Goal: Navigation & Orientation: Find specific page/section

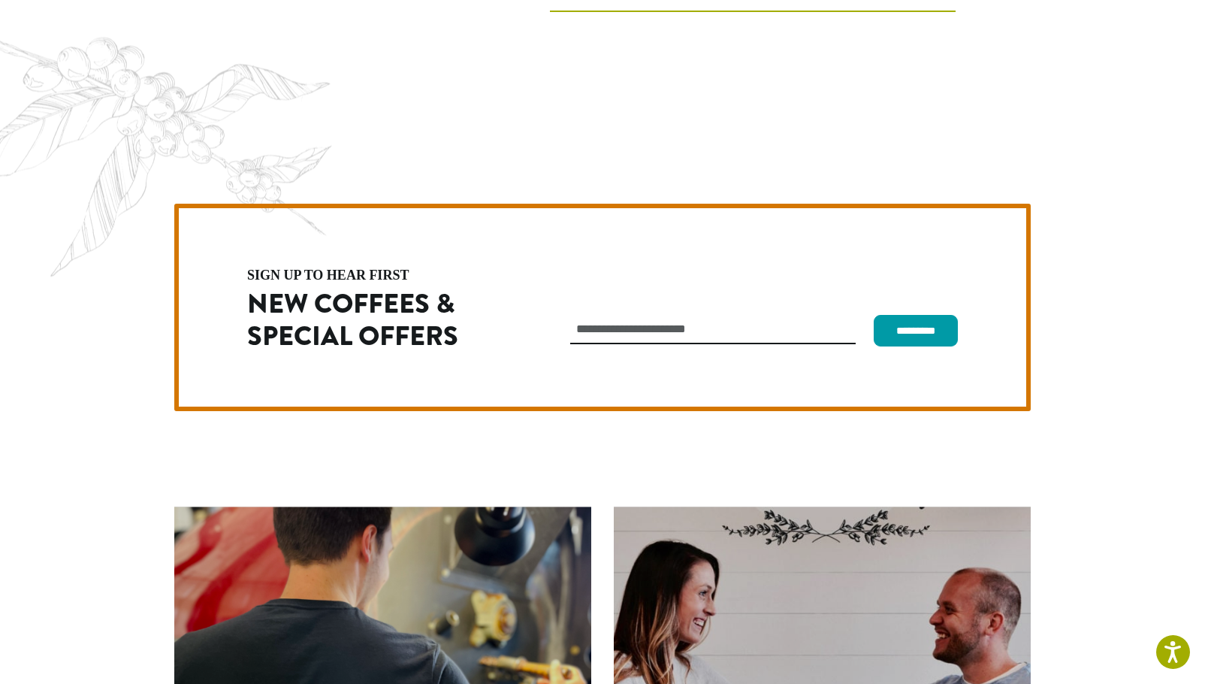
scroll to position [4245, 0]
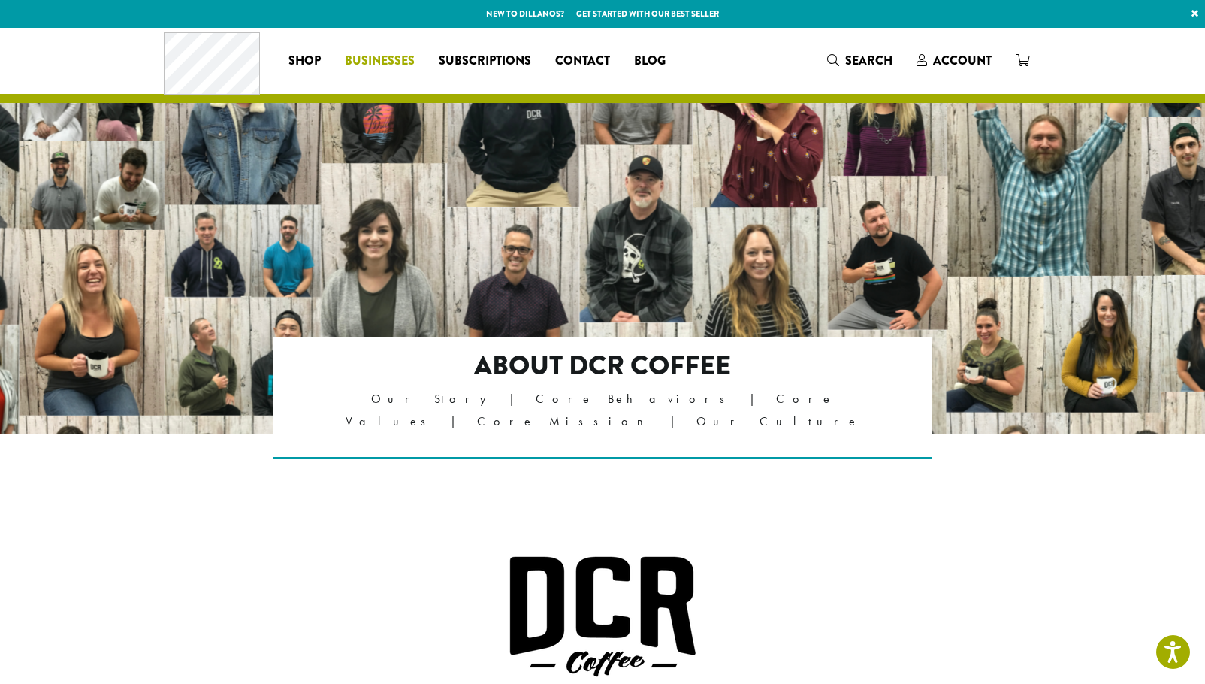
click at [373, 59] on span "Businesses" at bounding box center [380, 61] width 70 height 19
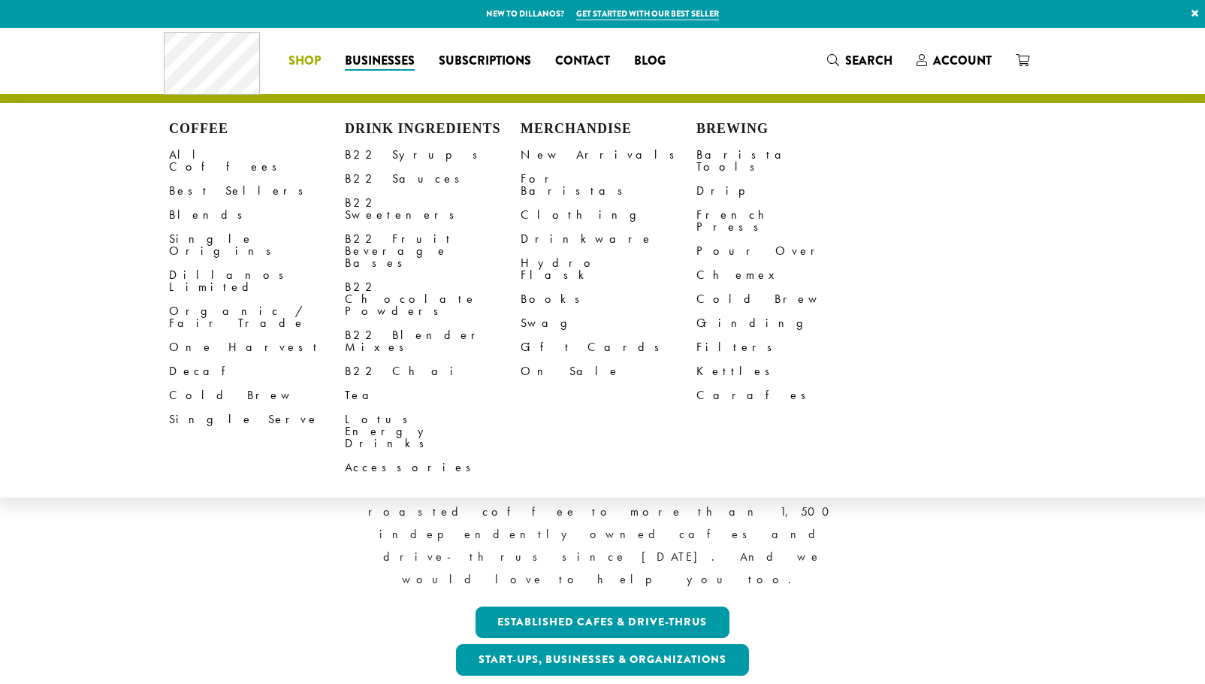
click at [307, 65] on span "Shop" at bounding box center [304, 61] width 32 height 19
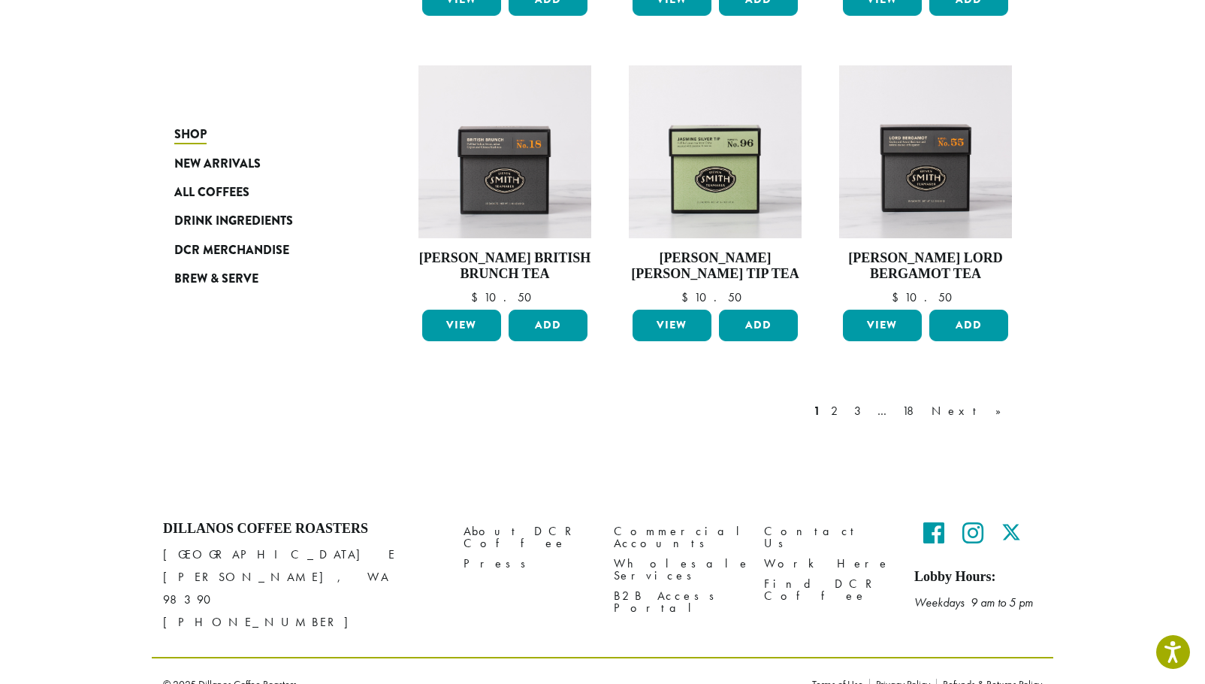
scroll to position [1179, 0]
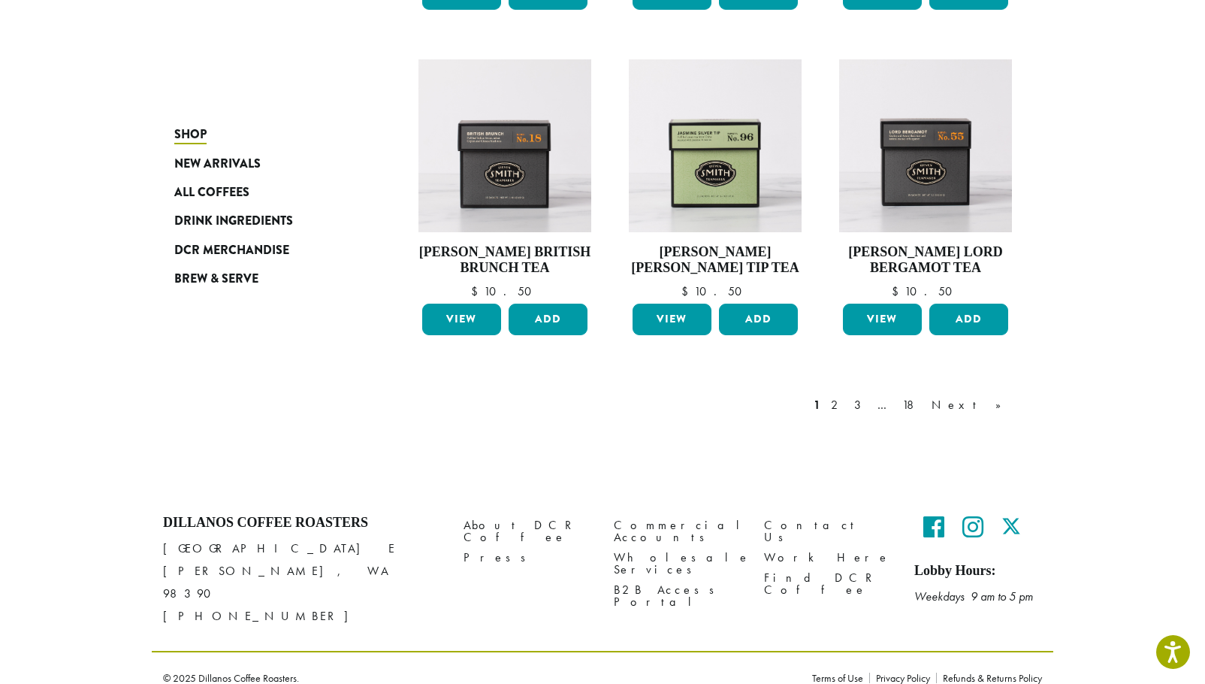
click at [847, 403] on link "2" at bounding box center [837, 405] width 19 height 18
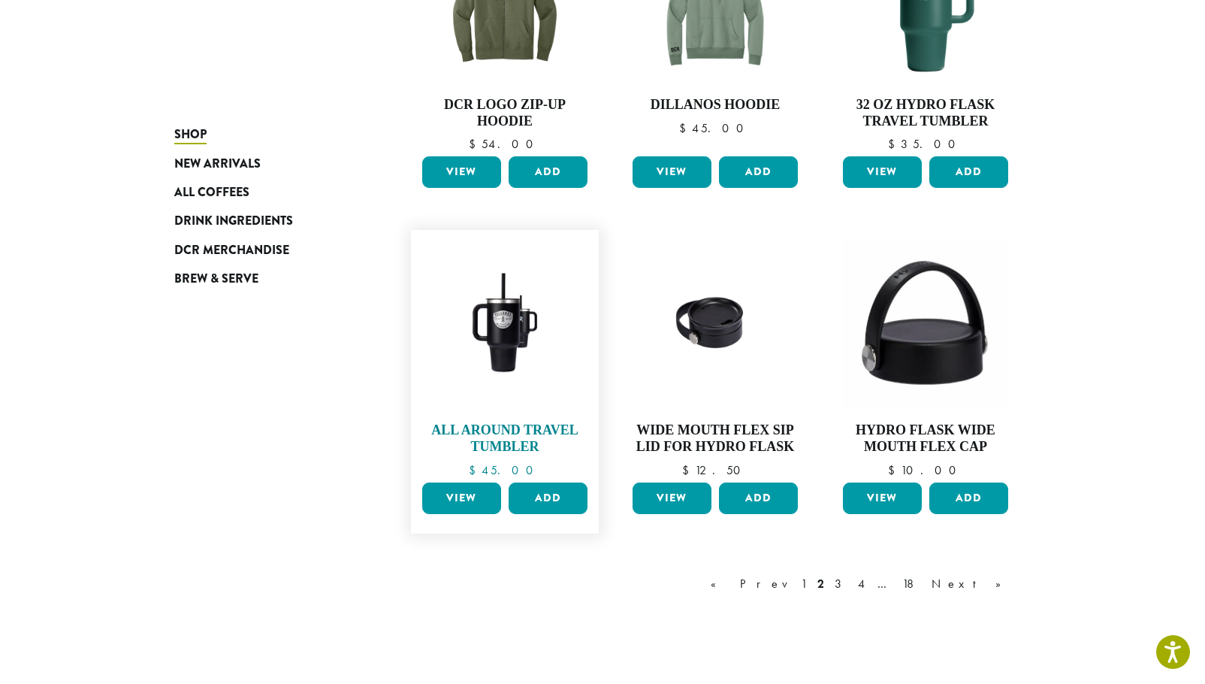
scroll to position [1069, 0]
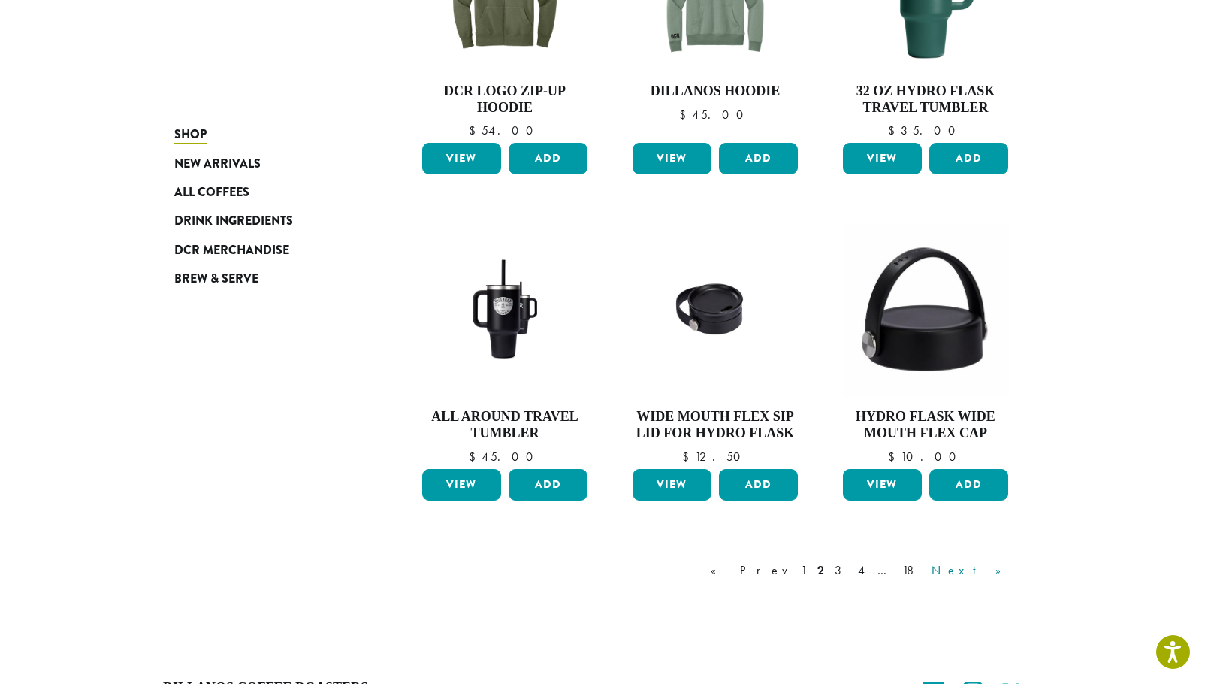
click at [992, 572] on link "Next »" at bounding box center [972, 570] width 86 height 18
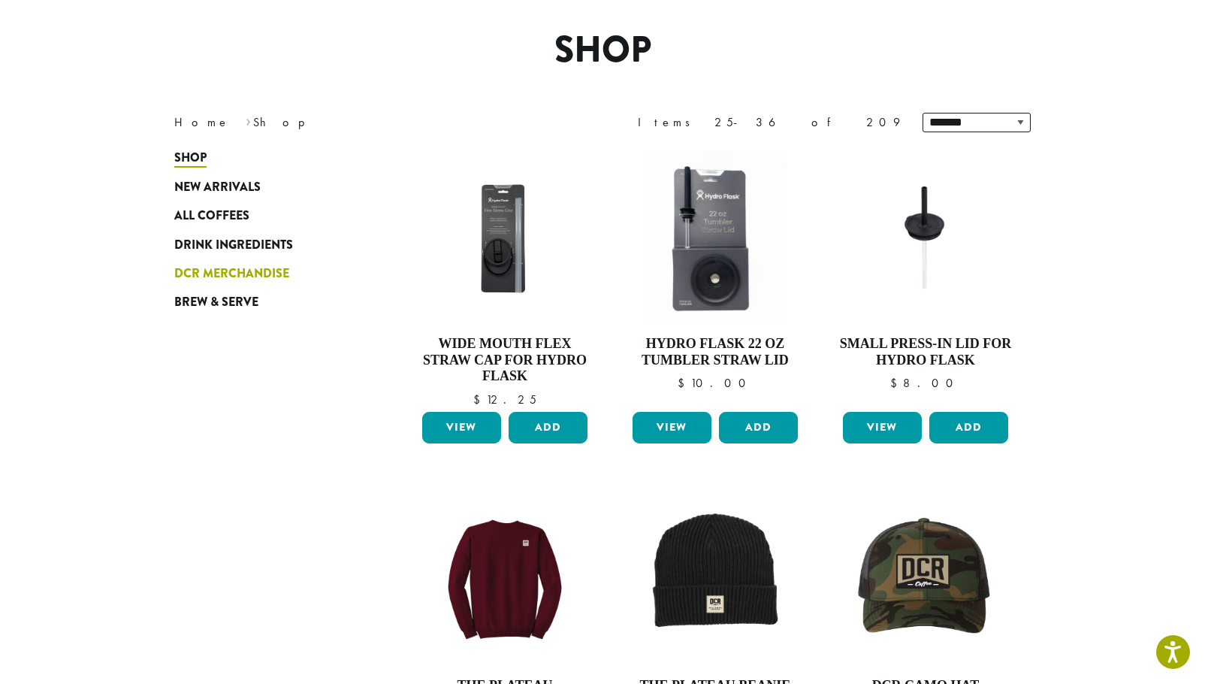
scroll to position [92, 0]
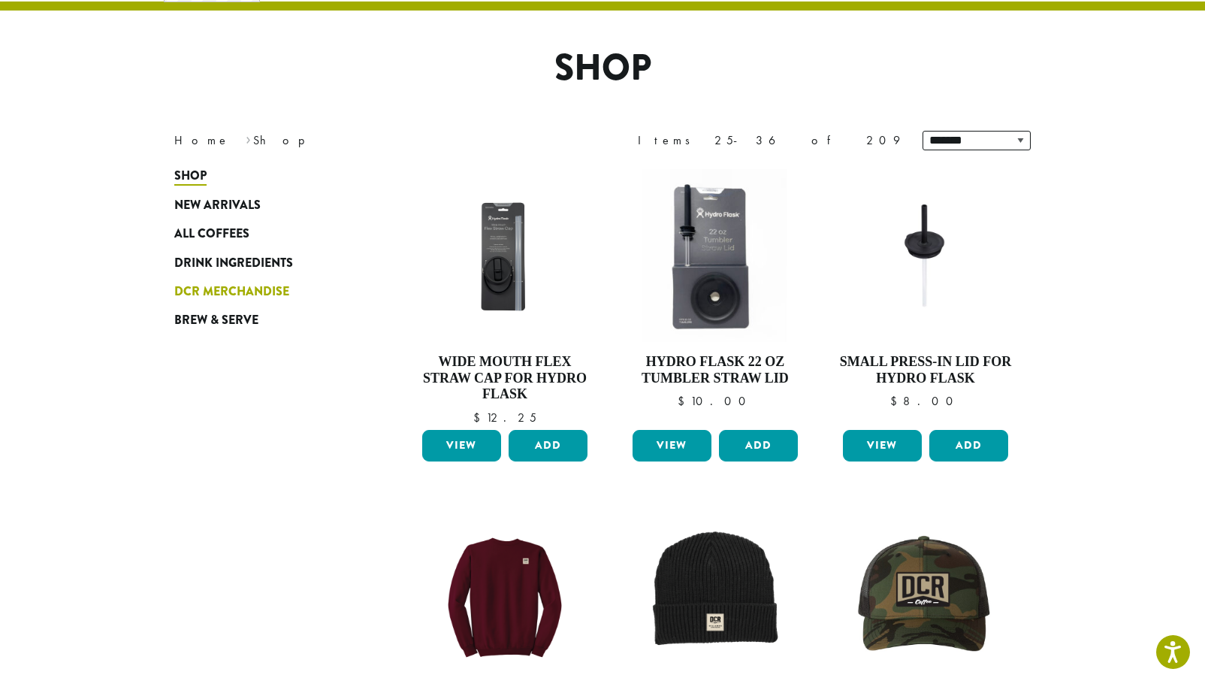
click at [207, 291] on span "DCR Merchandise" at bounding box center [231, 291] width 115 height 19
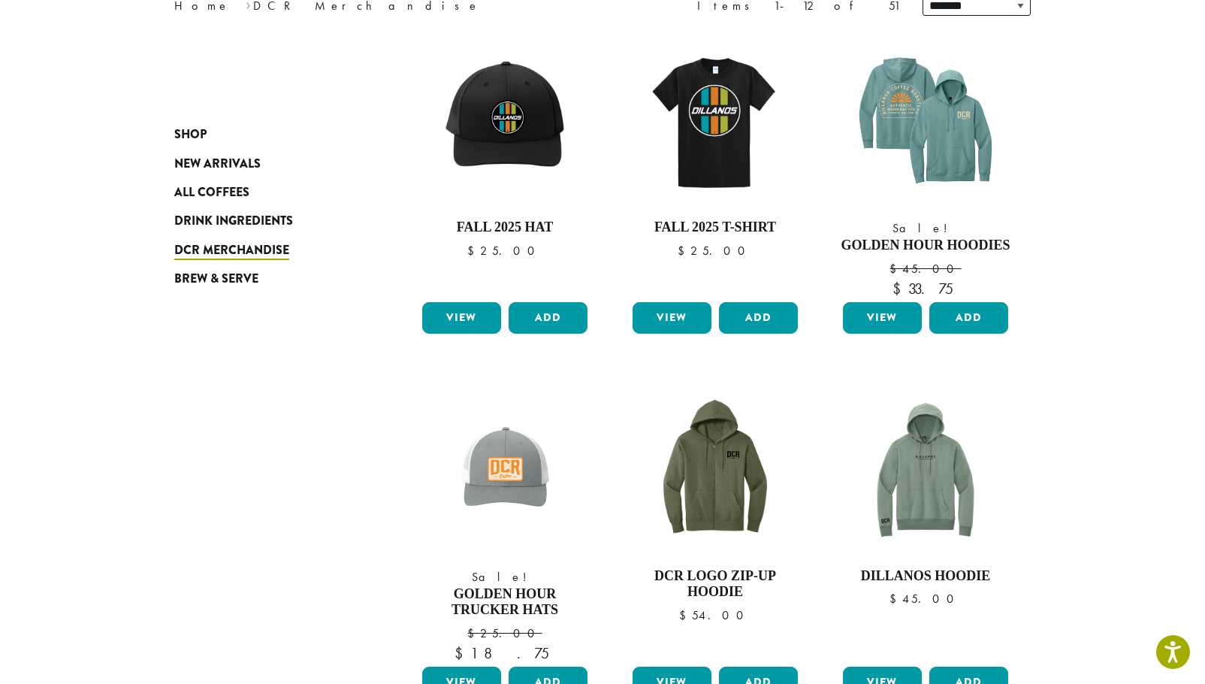
scroll to position [225, 0]
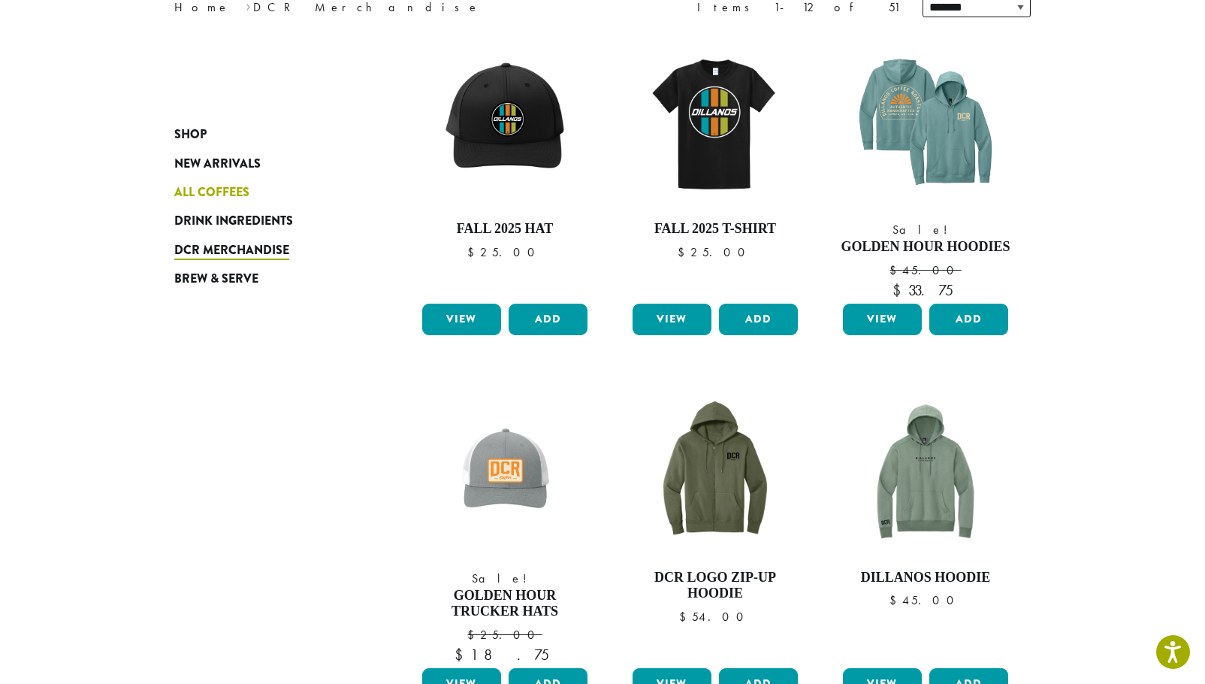
click at [192, 191] on span "All Coffees" at bounding box center [211, 192] width 75 height 19
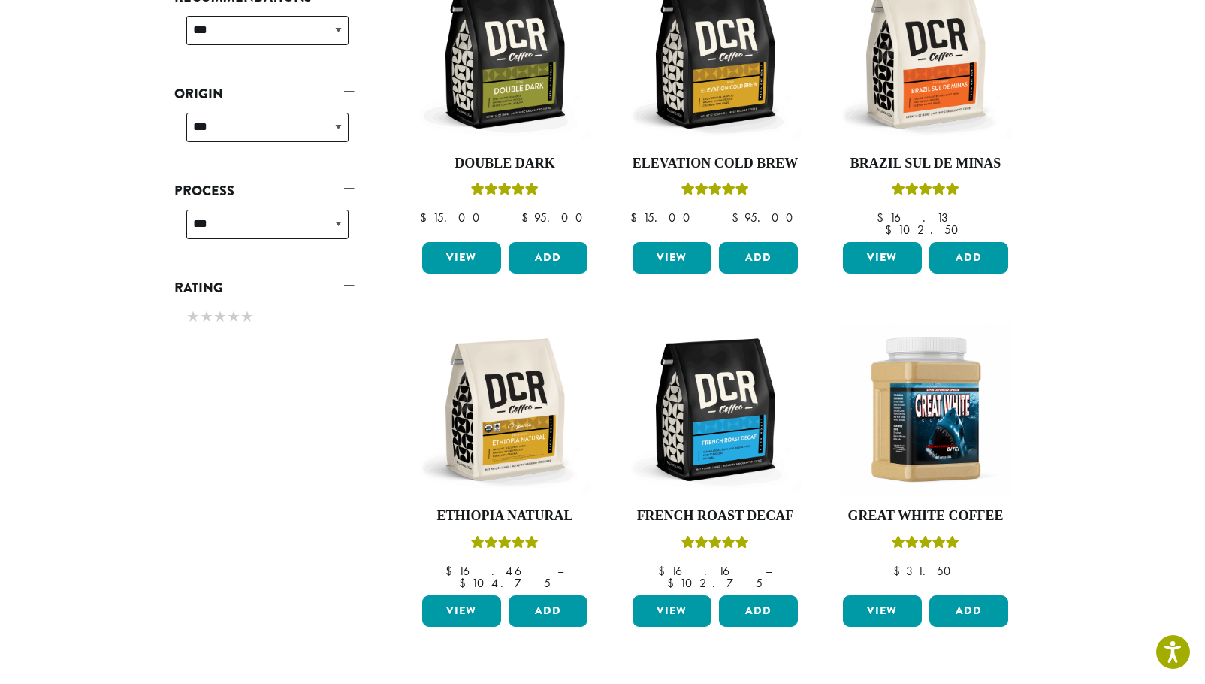
scroll to position [826, 0]
